Goal: Check status

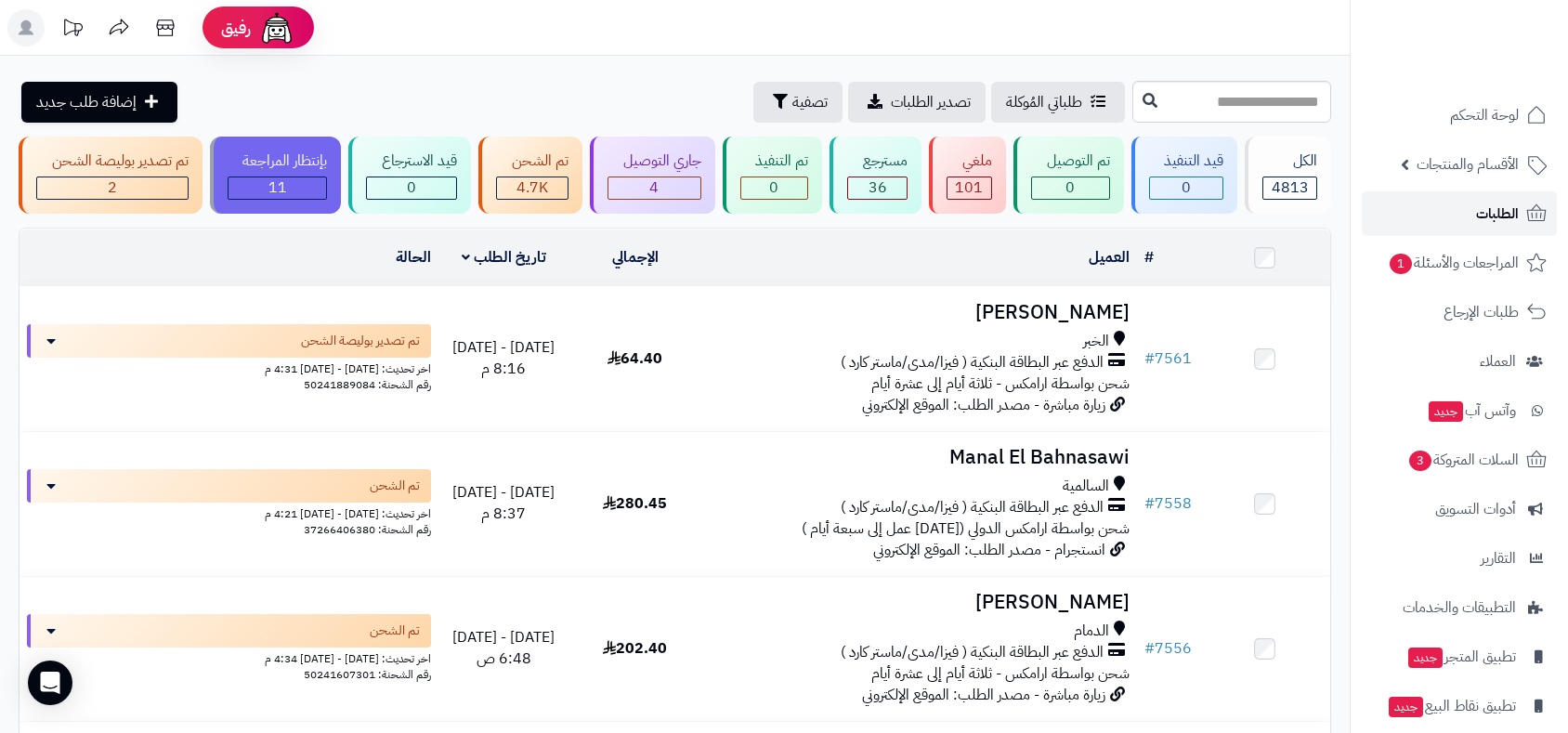
click at [1489, 217] on span "الطلبات" at bounding box center [1498, 214] width 43 height 26
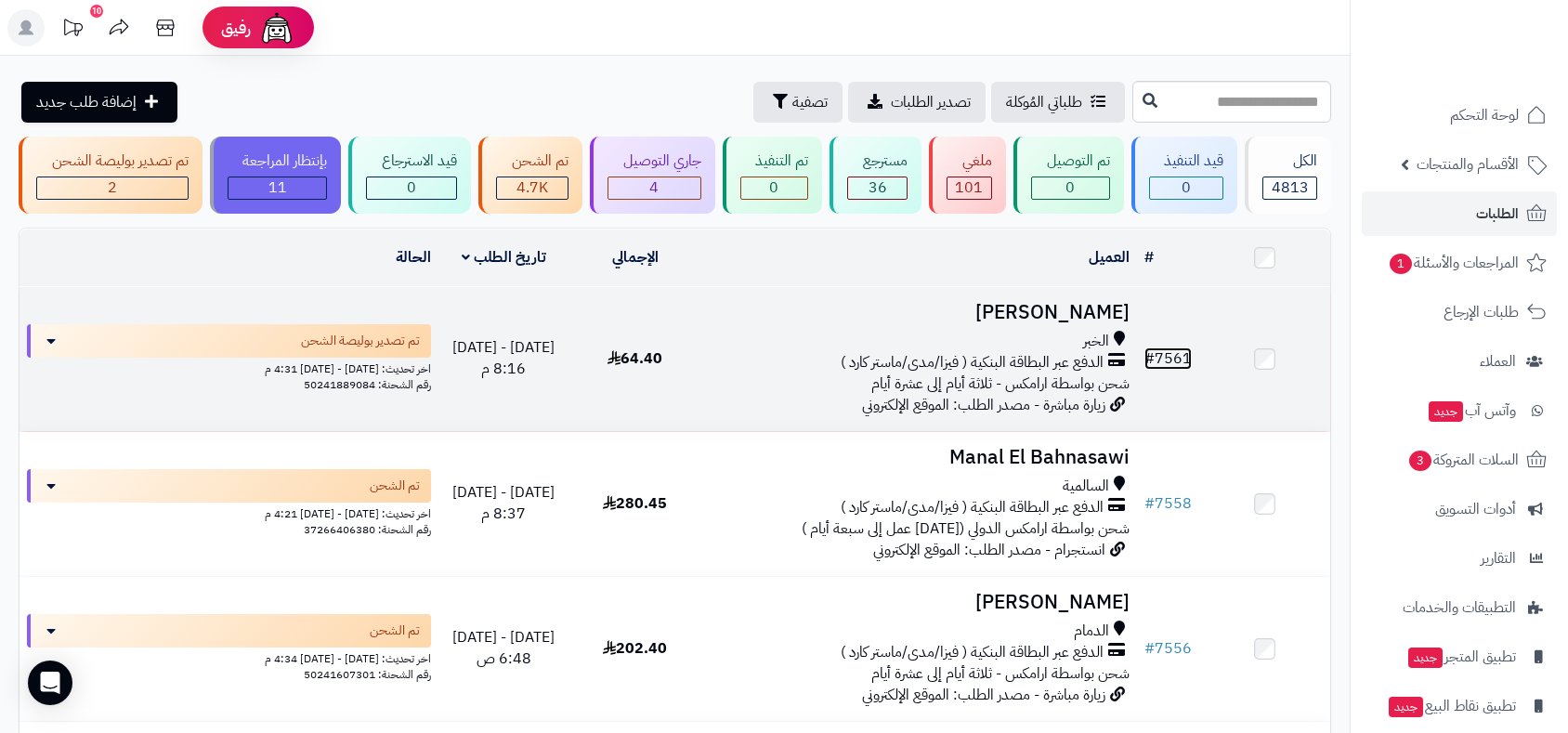
click at [1163, 353] on link "# 7561" at bounding box center [1168, 359] width 47 height 23
